Goal: Transaction & Acquisition: Subscribe to service/newsletter

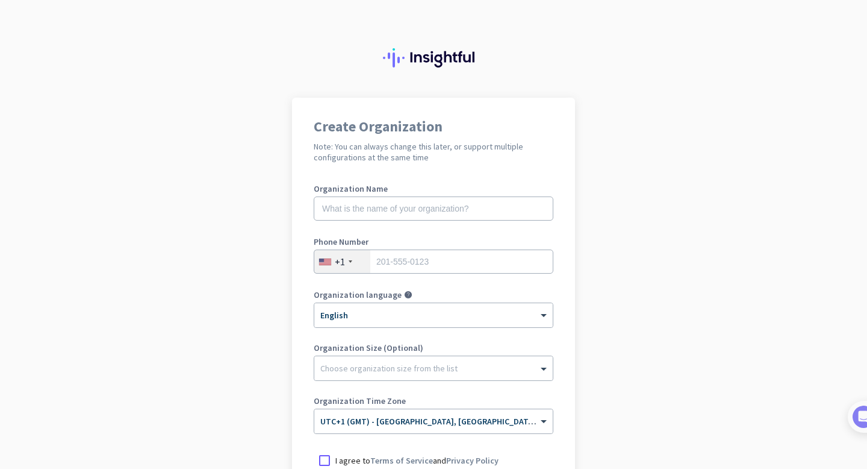
click at [416, 63] on img at bounding box center [433, 57] width 101 height 19
click at [416, 54] on img at bounding box center [433, 57] width 101 height 19
click at [388, 211] on input "text" at bounding box center [434, 208] width 240 height 24
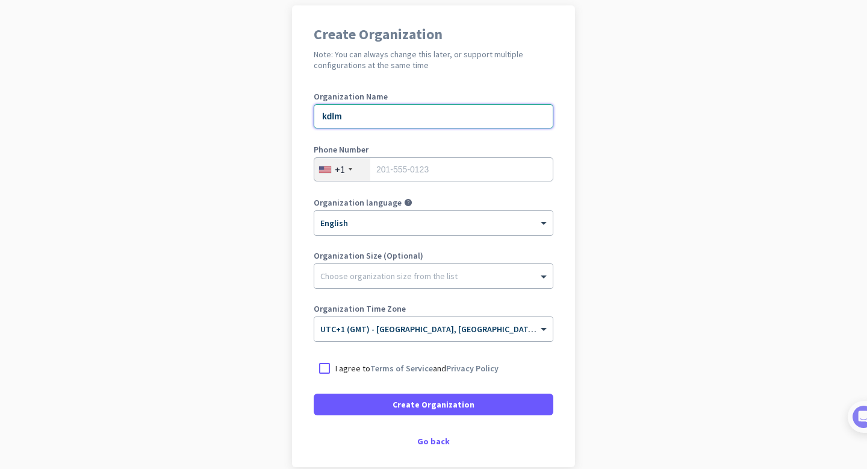
scroll to position [151, 0]
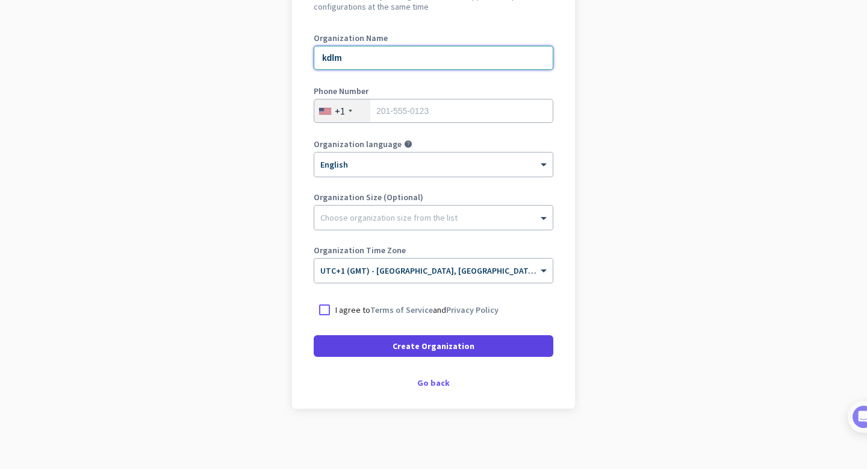
type input "kdlm"
click at [379, 350] on span at bounding box center [434, 345] width 240 height 29
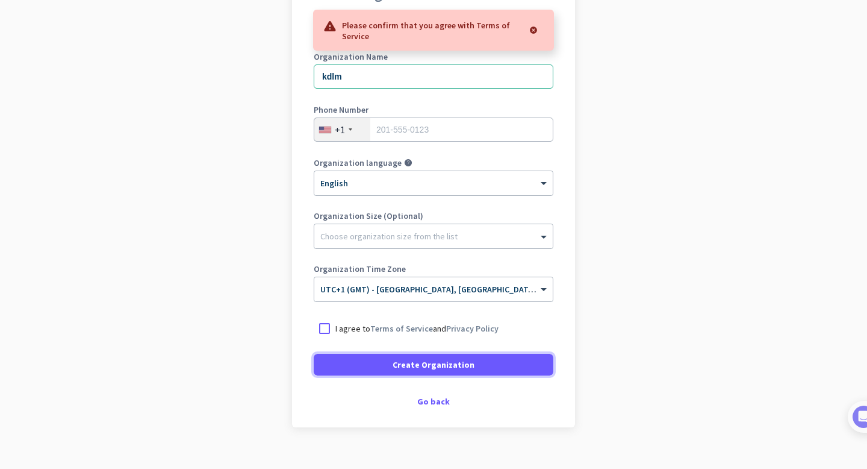
scroll to position [130, 0]
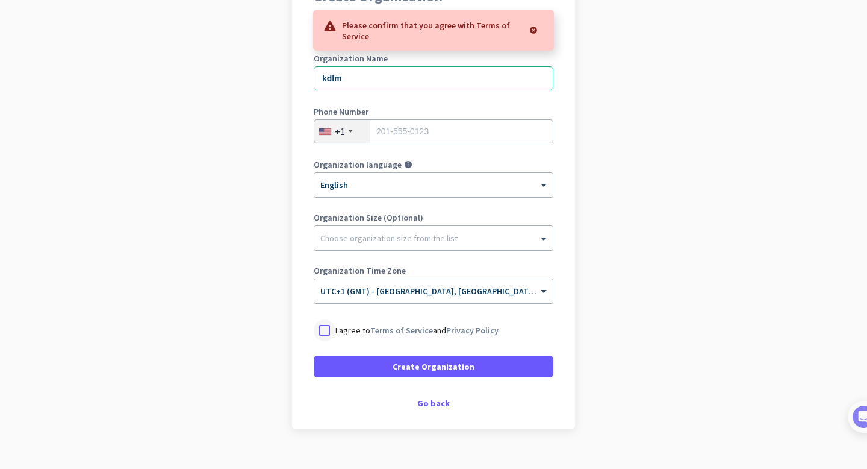
click at [323, 332] on div at bounding box center [325, 330] width 22 height 22
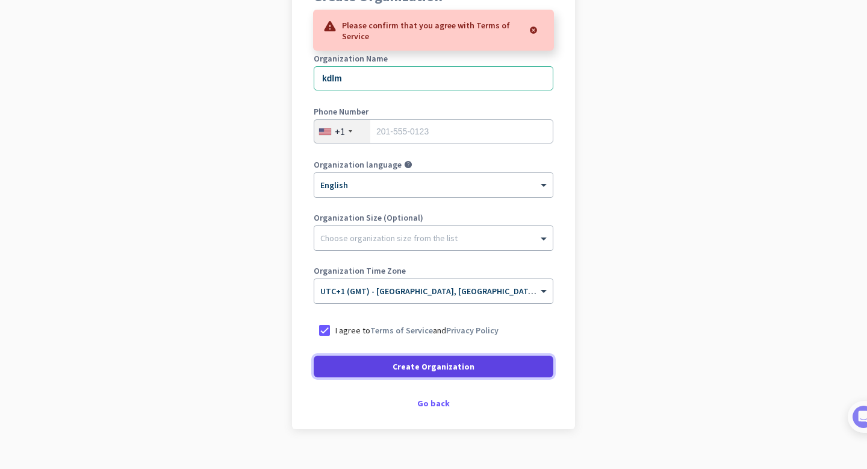
click at [343, 360] on span at bounding box center [434, 366] width 240 height 29
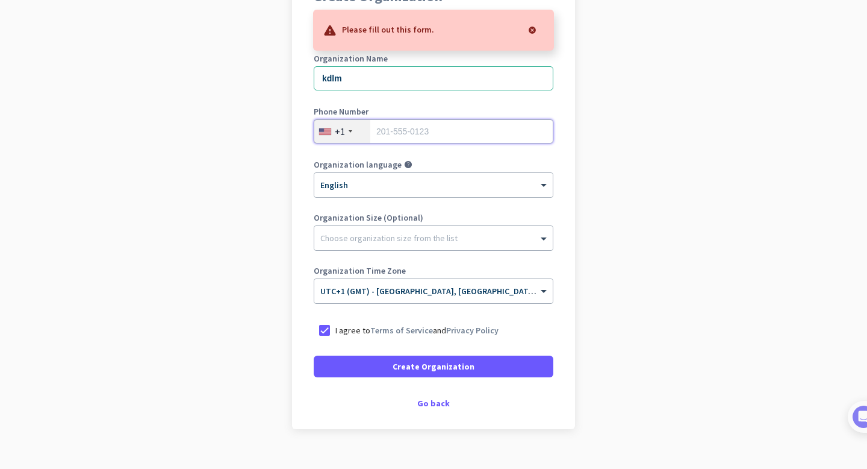
click at [394, 125] on input "tel" at bounding box center [434, 131] width 240 height 24
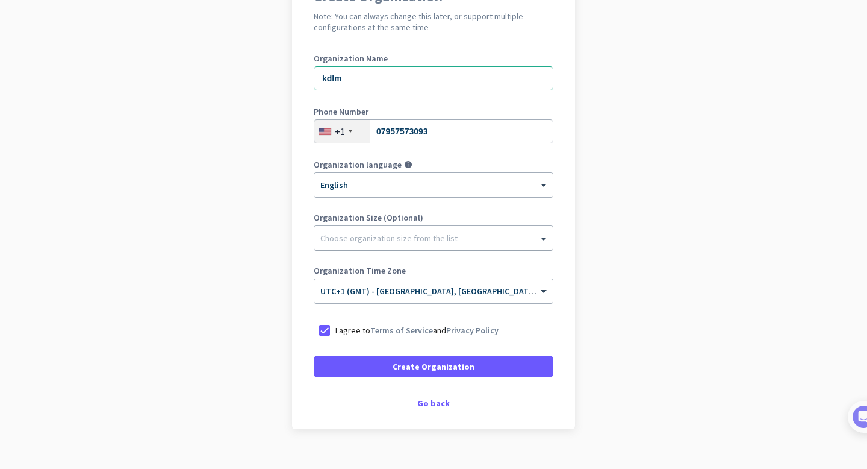
click at [366, 241] on div "Choose organization size from the list" at bounding box center [388, 237] width 137 height 11
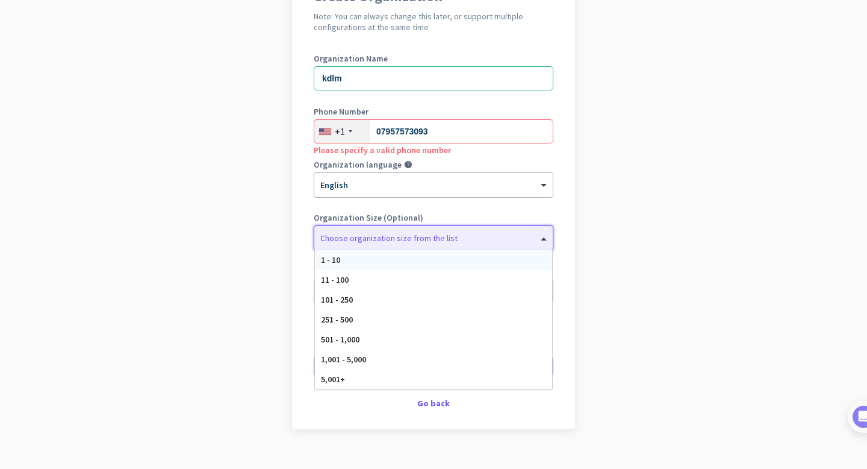
click at [366, 263] on div "1 - 10" at bounding box center [433, 260] width 237 height 20
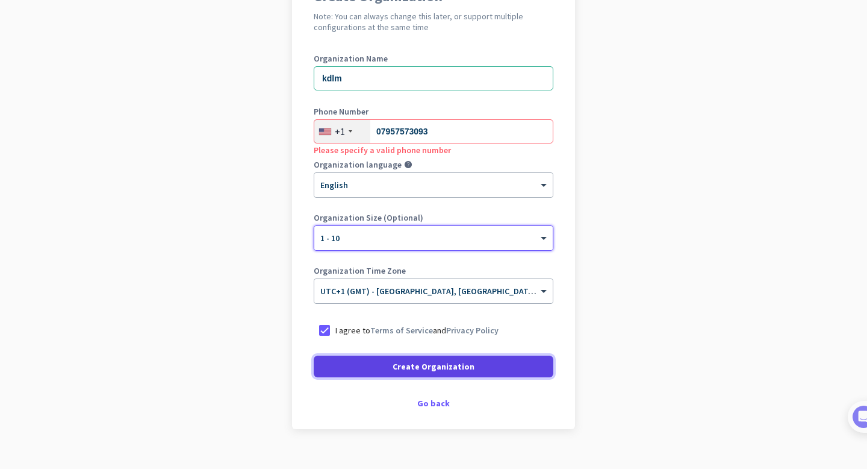
click at [351, 363] on span at bounding box center [434, 366] width 240 height 29
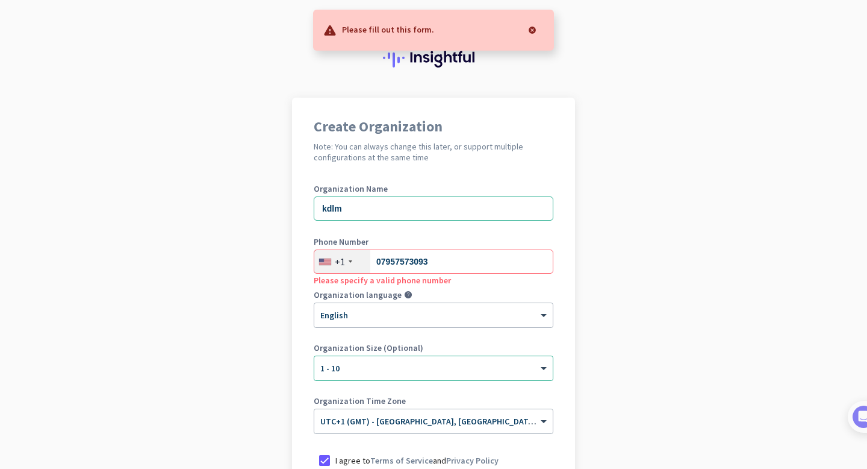
scroll to position [5, 0]
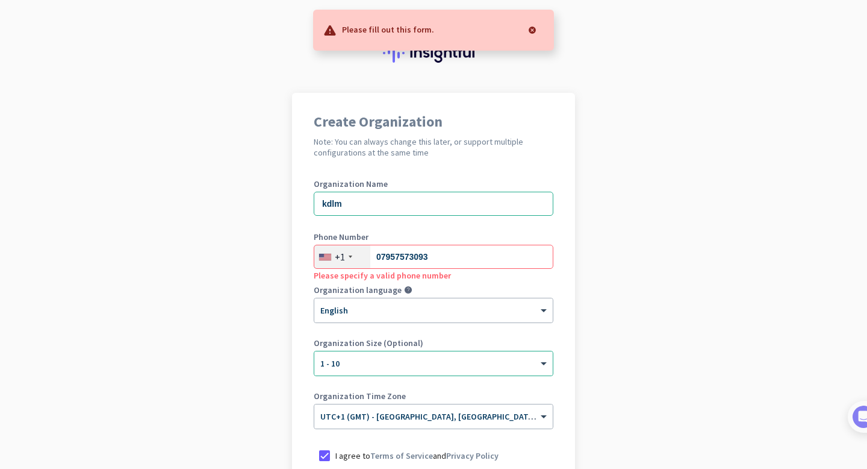
click at [344, 258] on div "+1" at bounding box center [342, 256] width 56 height 23
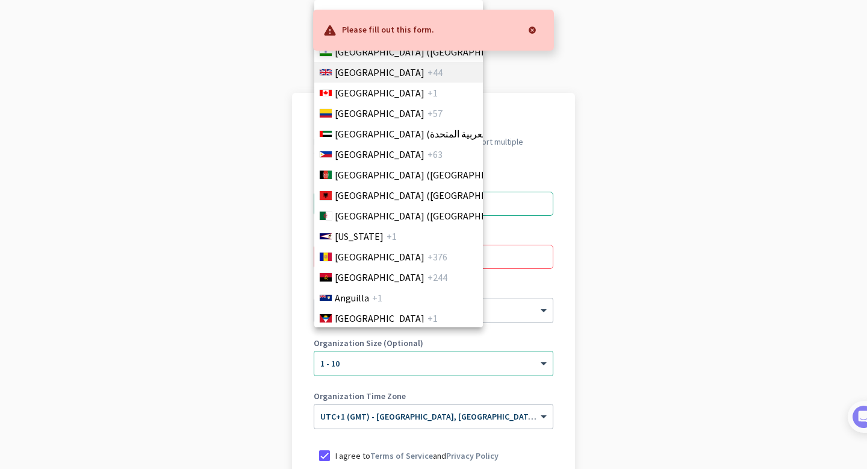
click at [363, 74] on span "[GEOGRAPHIC_DATA]" at bounding box center [380, 72] width 90 height 14
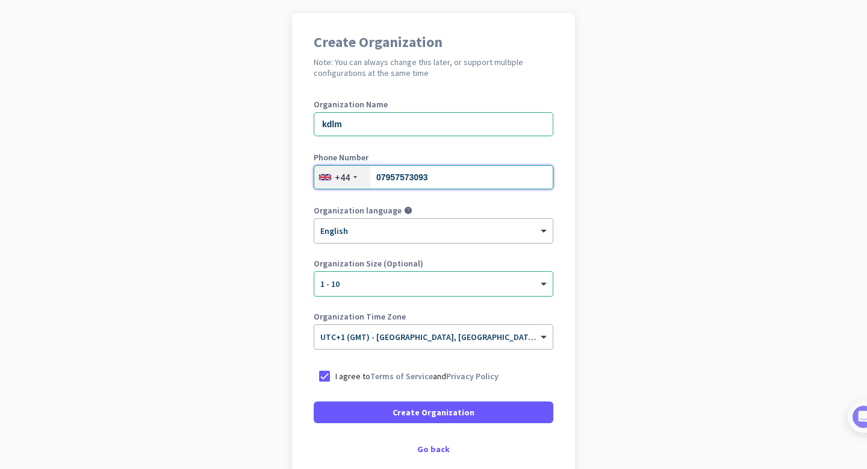
scroll to position [151, 0]
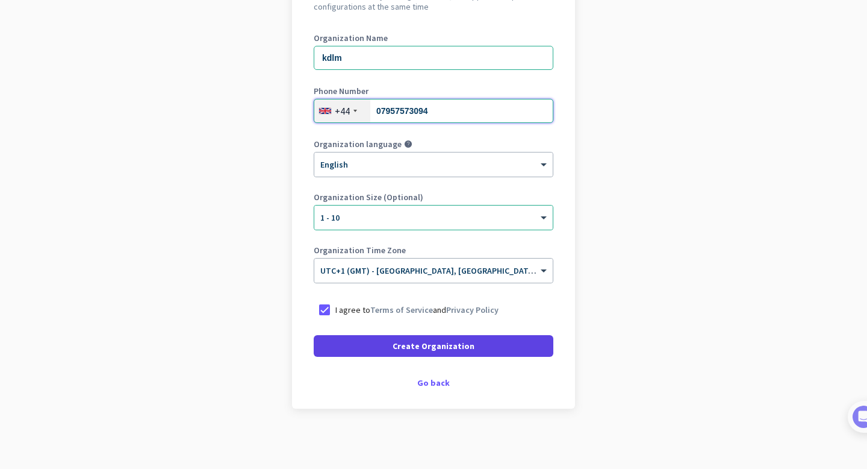
type input "07957573094"
click at [435, 344] on span "Create Organization" at bounding box center [434, 346] width 82 height 12
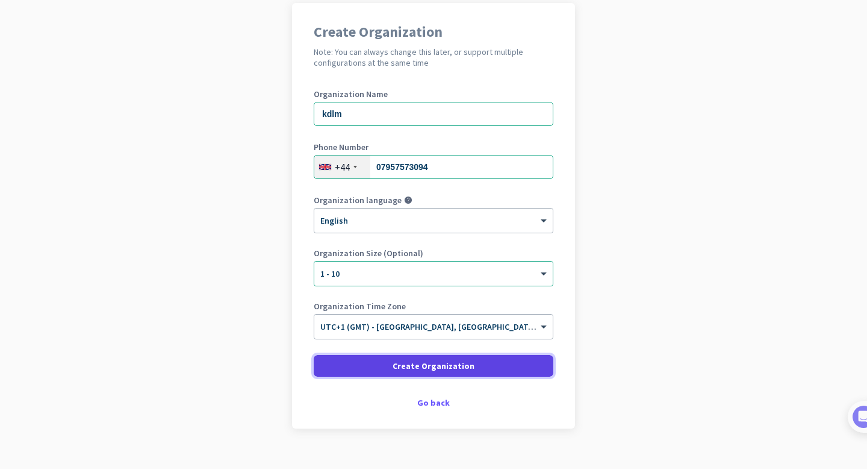
scroll to position [114, 0]
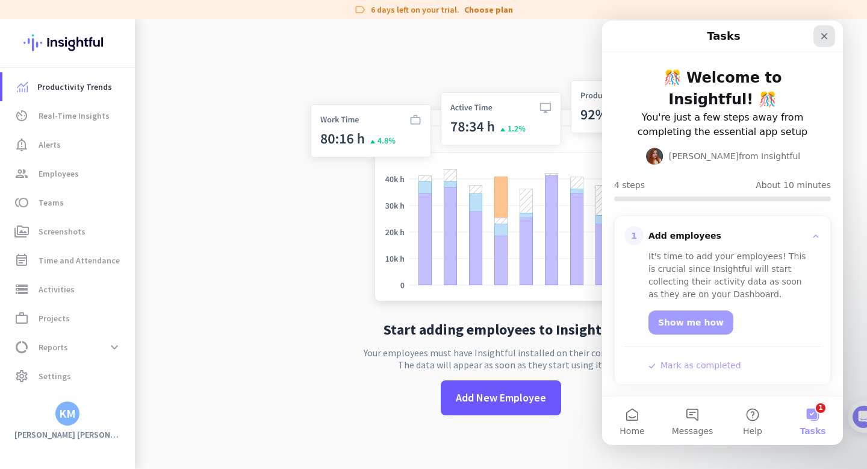
click at [826, 34] on icon "Close" at bounding box center [824, 36] width 7 height 7
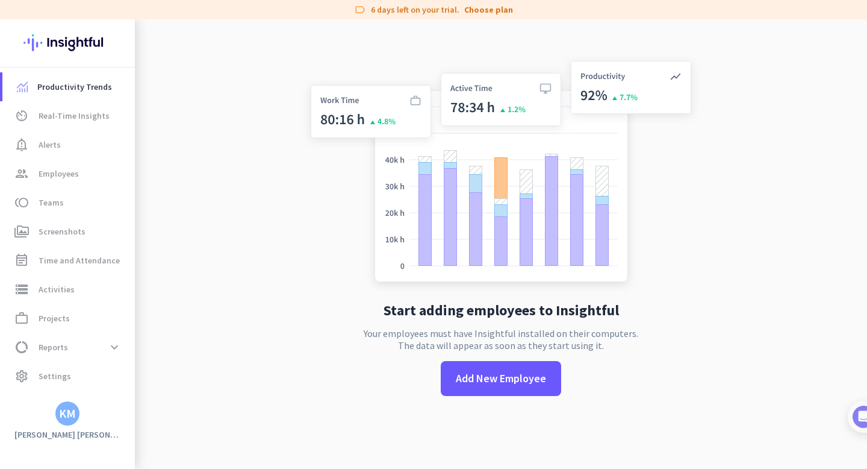
scroll to position [17, 0]
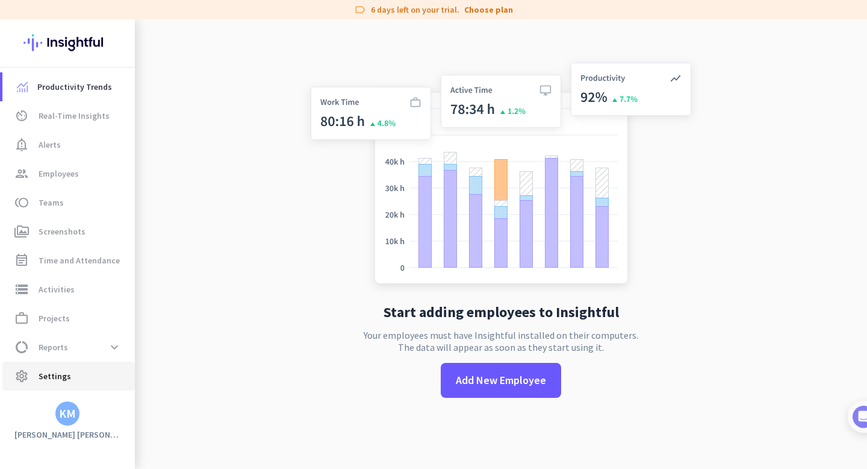
click at [27, 382] on icon "settings" at bounding box center [21, 376] width 14 height 14
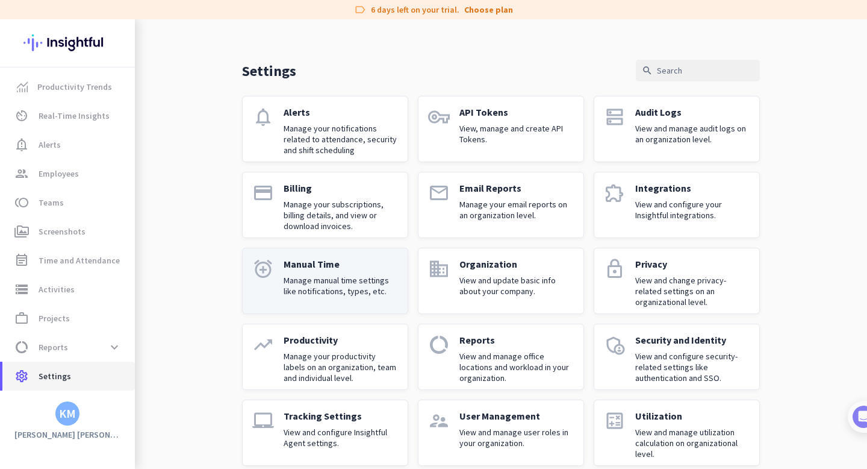
scroll to position [34, 0]
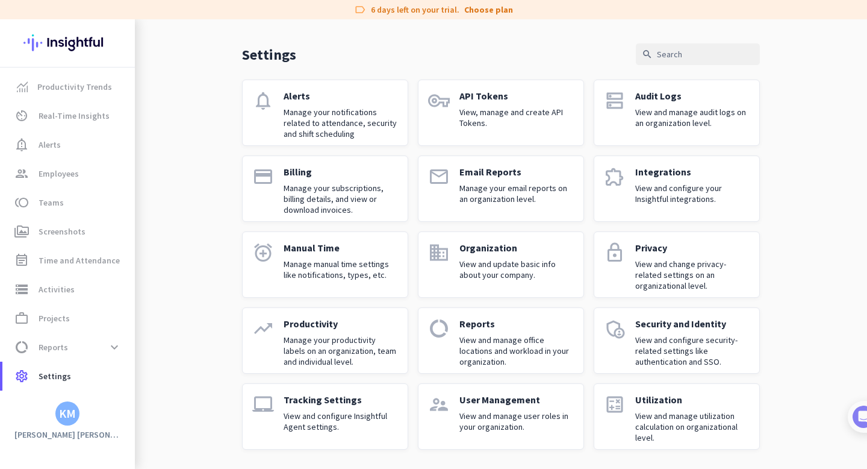
click at [81, 431] on h3 "[PERSON_NAME] [PERSON_NAME]" at bounding box center [67, 434] width 135 height 11
click at [90, 432] on h3 "[PERSON_NAME] [PERSON_NAME]" at bounding box center [67, 434] width 135 height 11
click at [87, 432] on h3 "[PERSON_NAME] [PERSON_NAME]" at bounding box center [67, 434] width 135 height 11
click at [61, 414] on div "KM" at bounding box center [67, 413] width 17 height 12
click at [61, 414] on div at bounding box center [433, 234] width 867 height 469
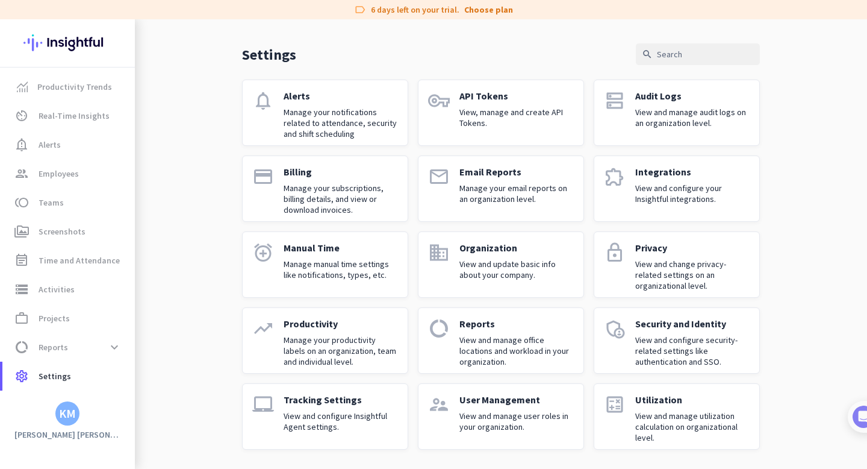
click at [61, 414] on div "KM" at bounding box center [67, 413] width 17 height 12
click at [123, 325] on span "Personal Settings" at bounding box center [131, 325] width 73 height 11
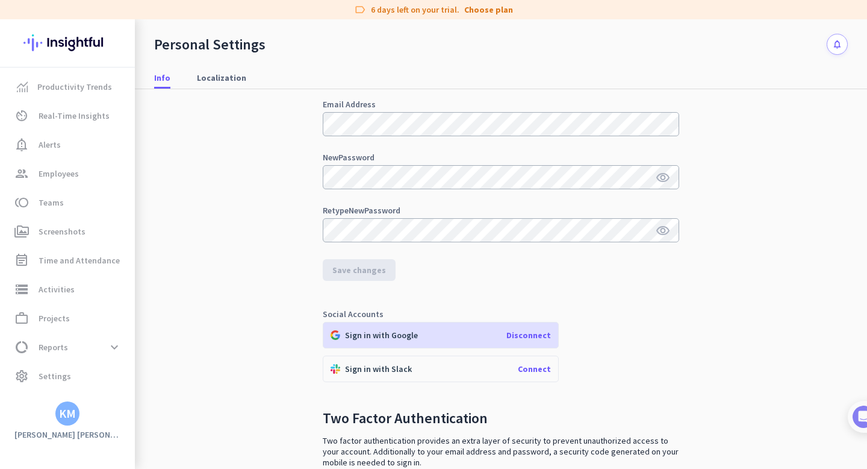
scroll to position [187, 0]
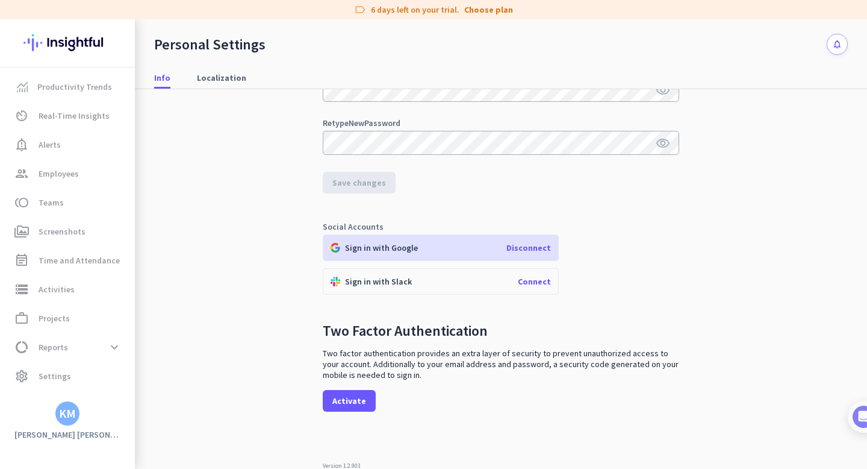
click at [63, 416] on div "KM" at bounding box center [67, 413] width 17 height 12
click at [114, 328] on span "Personal Settings" at bounding box center [131, 325] width 73 height 11
click at [72, 414] on div "KM" at bounding box center [67, 413] width 17 height 12
click at [60, 46] on div at bounding box center [433, 234] width 867 height 469
click at [476, 11] on link "Choose plan" at bounding box center [488, 10] width 49 height 12
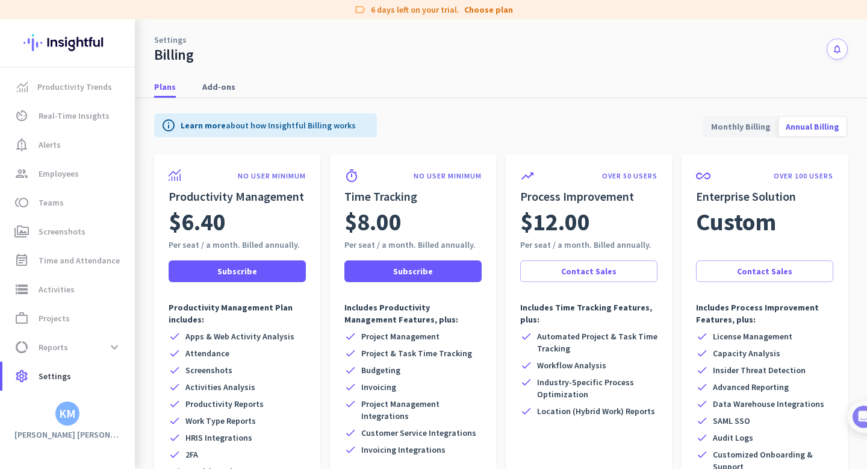
click at [801, 128] on span "Annual Billing" at bounding box center [813, 126] width 68 height 29
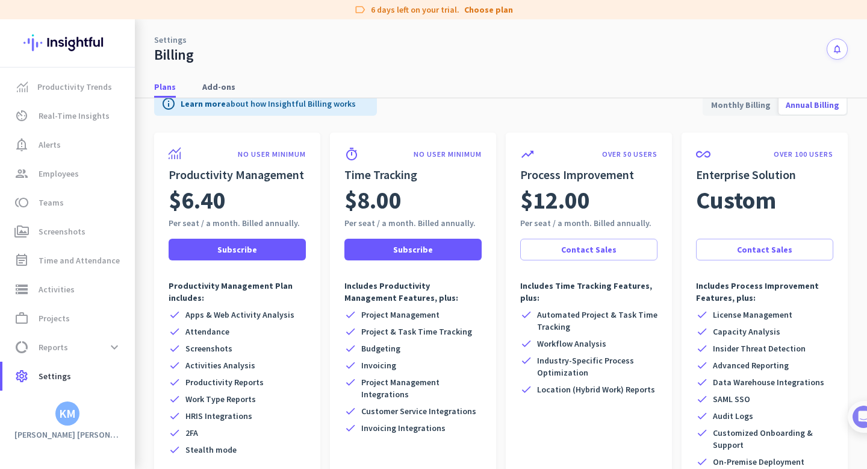
scroll to position [31, 0]
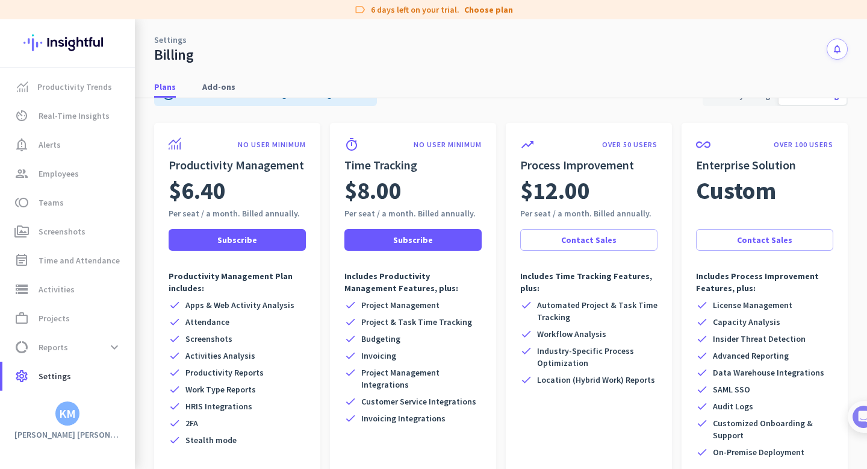
click at [52, 415] on div "KM" at bounding box center [67, 413] width 135 height 24
click at [63, 415] on div "KM" at bounding box center [67, 413] width 17 height 12
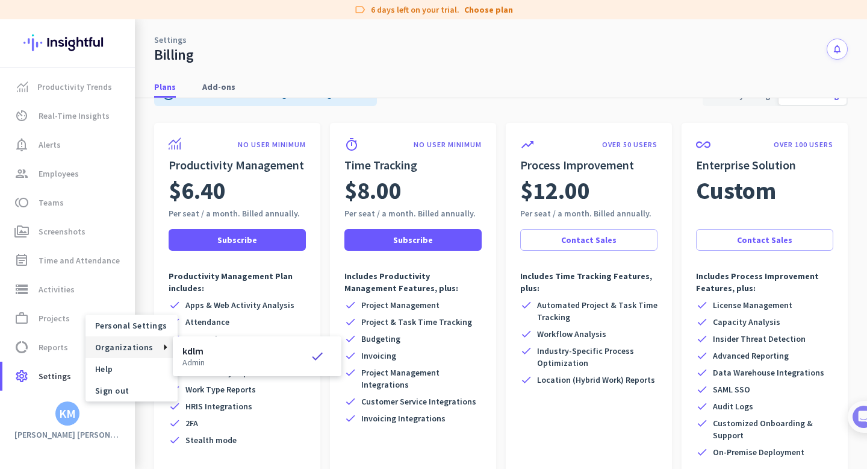
click at [211, 358] on div "kdlm admin check" at bounding box center [256, 356] width 149 height 20
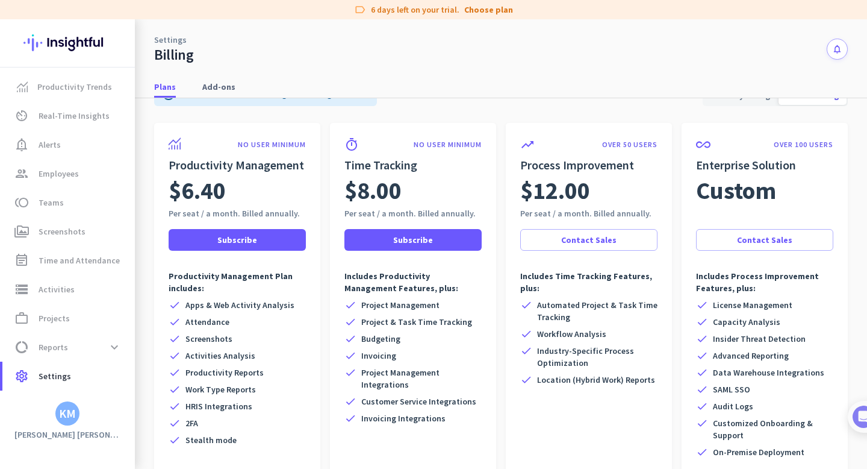
scroll to position [0, 0]
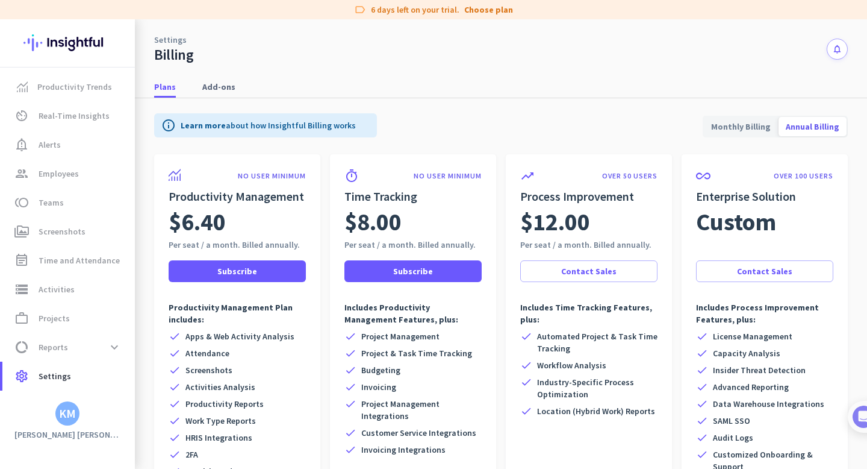
click at [833, 61] on div "Settings Billing notifications" at bounding box center [501, 41] width 732 height 45
